Goal: Task Accomplishment & Management: Use online tool/utility

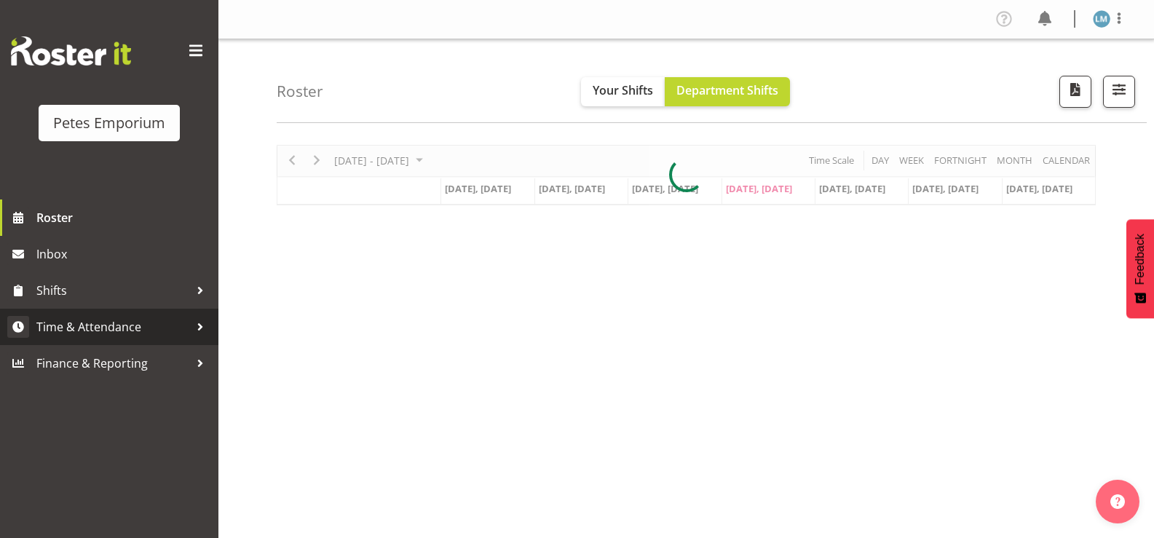
click at [128, 325] on span "Time & Attendance" at bounding box center [112, 327] width 153 height 22
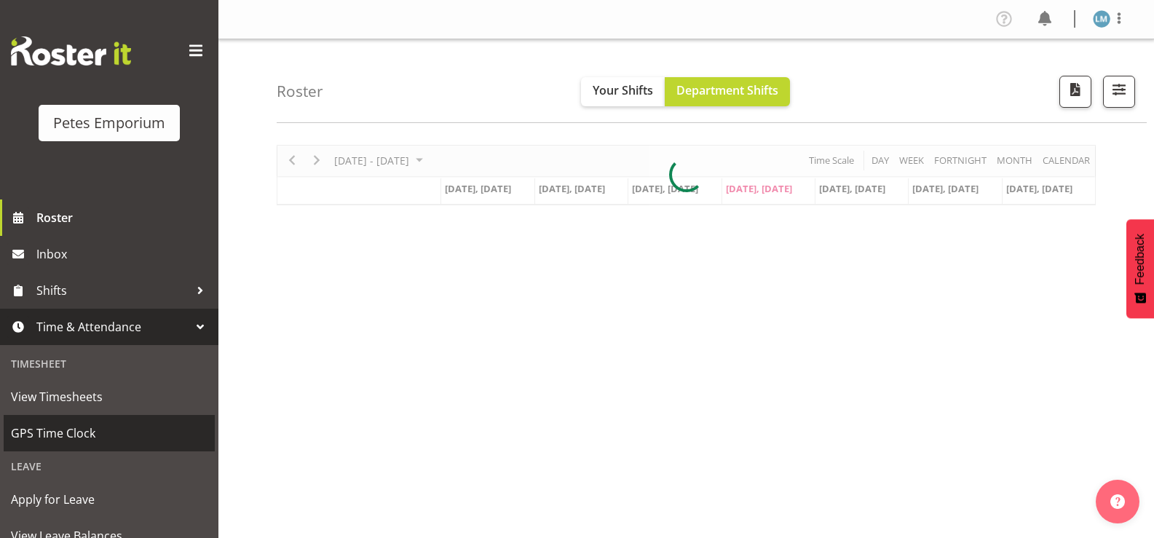
click at [113, 430] on span "GPS Time Clock" at bounding box center [109, 433] width 197 height 22
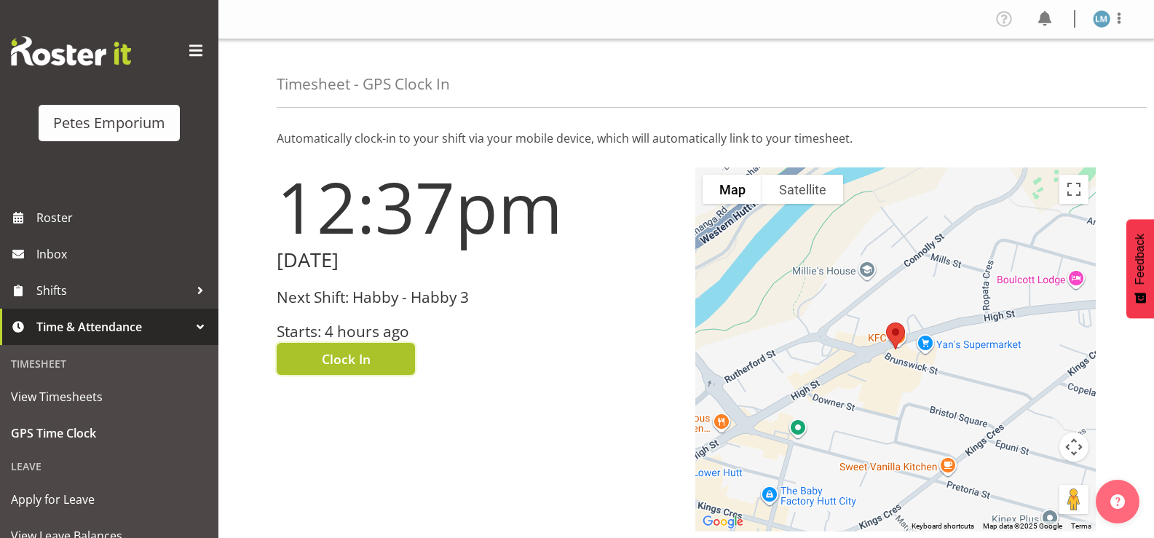
click at [351, 349] on button "Clock In" at bounding box center [346, 359] width 138 height 32
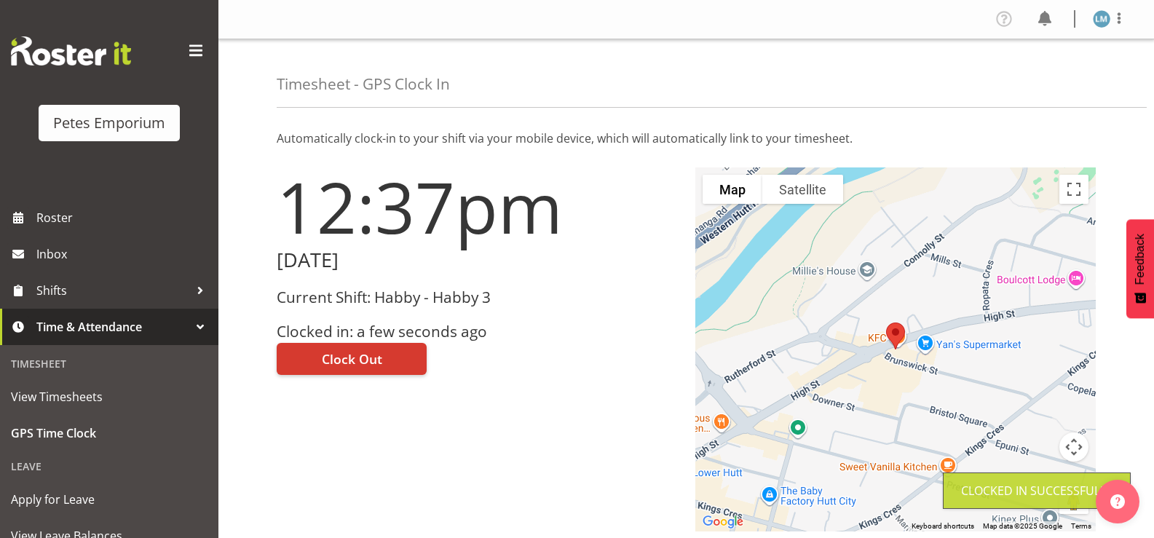
click at [1109, 17] on img at bounding box center [1101, 18] width 17 height 17
click at [1028, 72] on link "Log Out" at bounding box center [1058, 76] width 140 height 26
